Goal: Information Seeking & Learning: Find specific fact

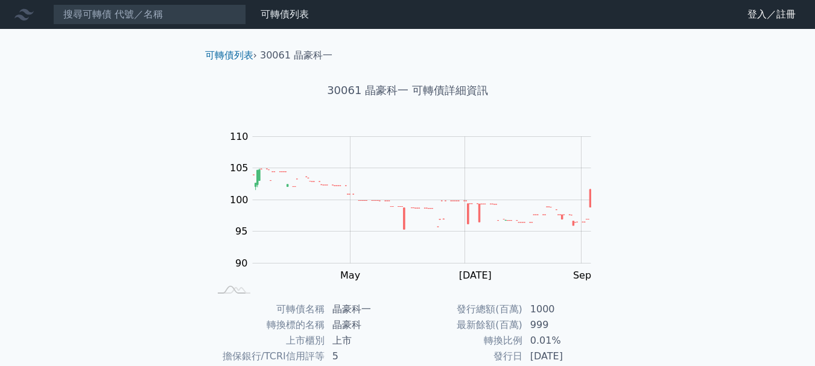
scroll to position [192, 0]
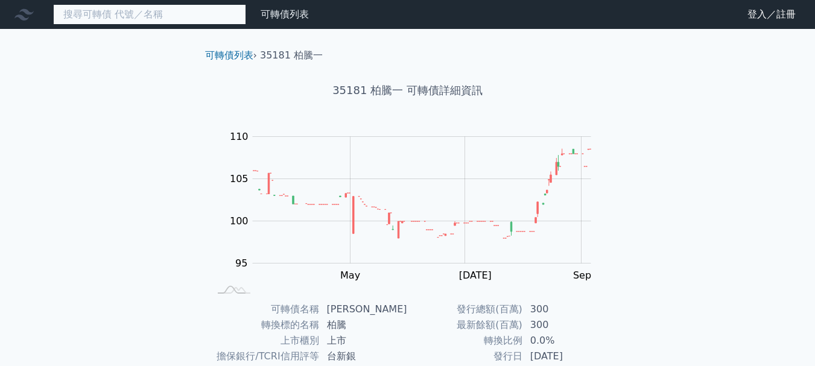
click at [143, 19] on input at bounding box center [149, 14] width 193 height 21
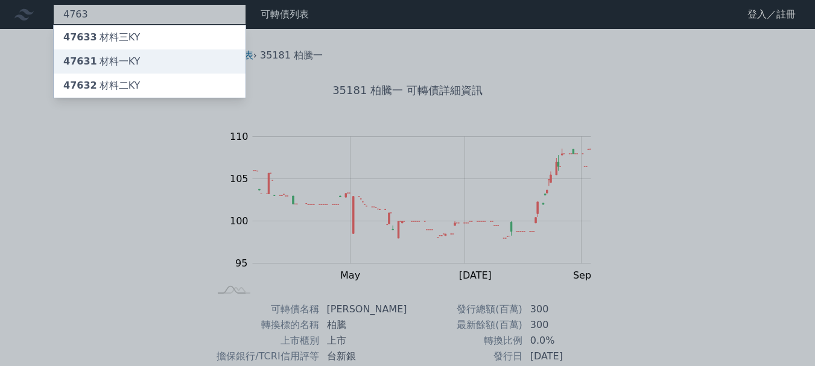
type input "4763"
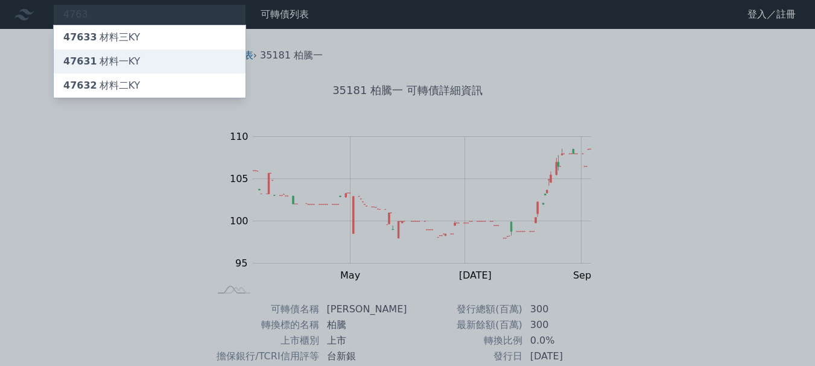
click at [141, 64] on div "47631 材料一KY" at bounding box center [150, 61] width 192 height 24
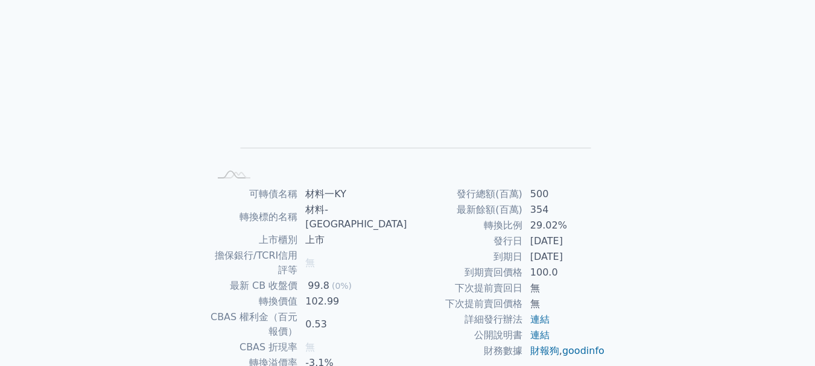
scroll to position [181, 0]
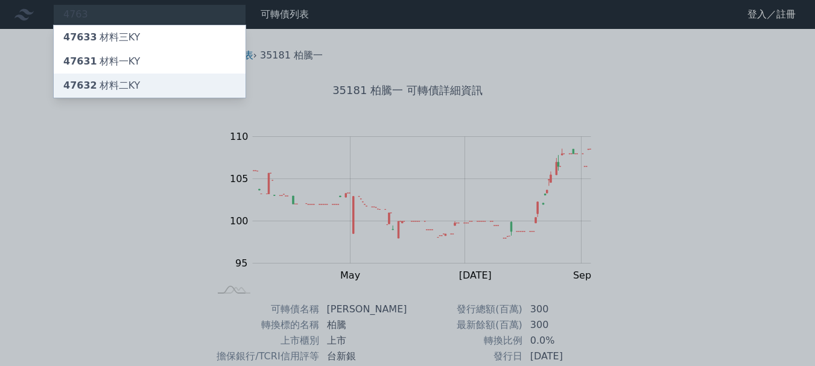
click at [133, 88] on div "47632 材料二KY" at bounding box center [101, 85] width 77 height 14
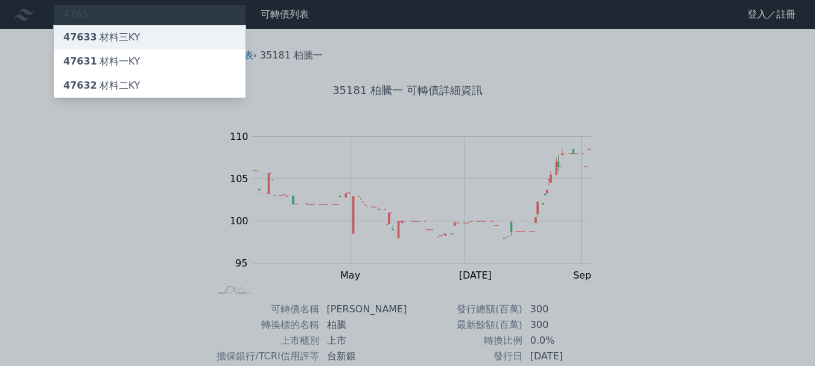
click at [128, 36] on div "47633 材料三KY" at bounding box center [101, 37] width 77 height 14
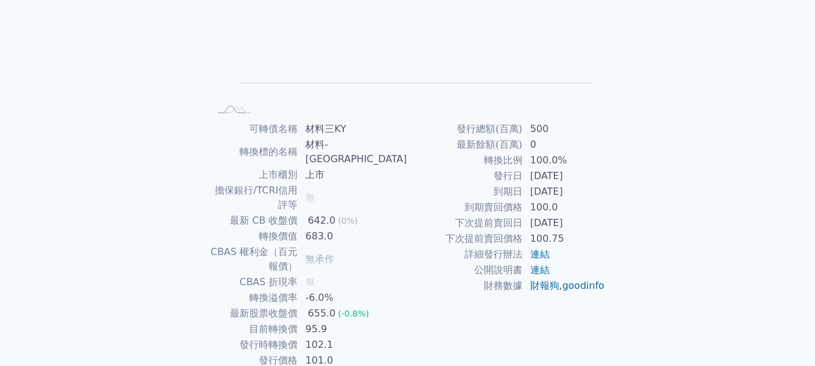
scroll to position [181, 0]
click at [635, 286] on div "可轉債列表 › 47633 材料三KY 47633 材料三KY 可轉債詳細資訊 Zoom Out L L Chart created using amChar…" at bounding box center [407, 134] width 463 height 573
